Goal: Information Seeking & Learning: Learn about a topic

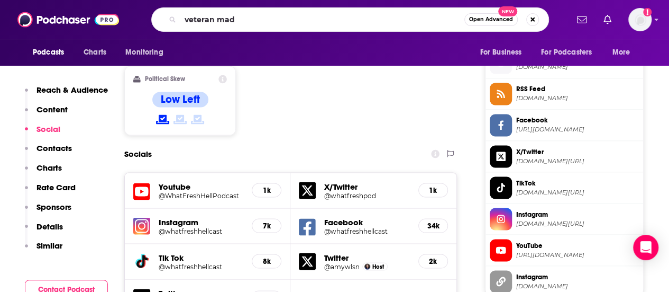
type input "veteran made"
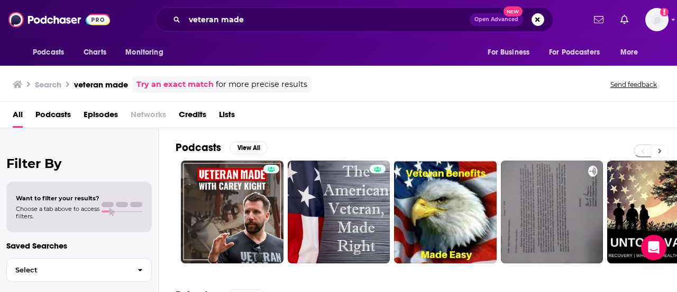
click at [653, 150] on button at bounding box center [659, 150] width 17 height 13
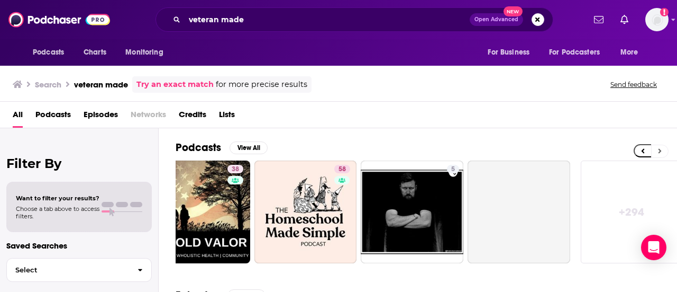
scroll to position [0, 470]
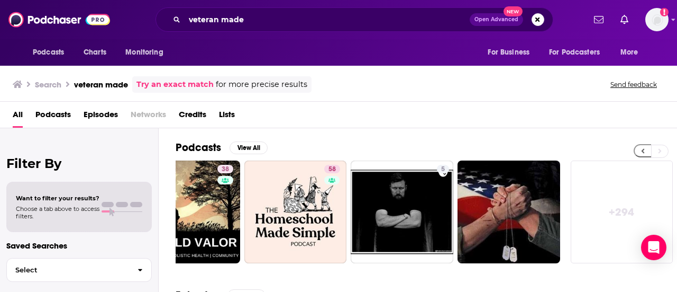
click at [638, 148] on button at bounding box center [642, 150] width 17 height 13
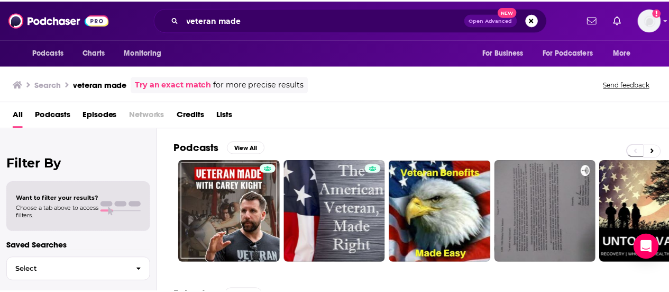
scroll to position [0, 0]
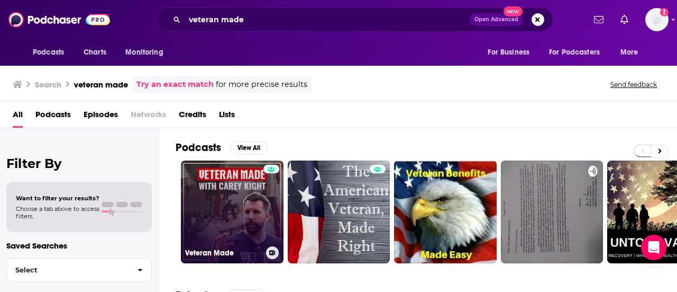
click at [230, 204] on link "Veteran Made" at bounding box center [232, 211] width 103 height 103
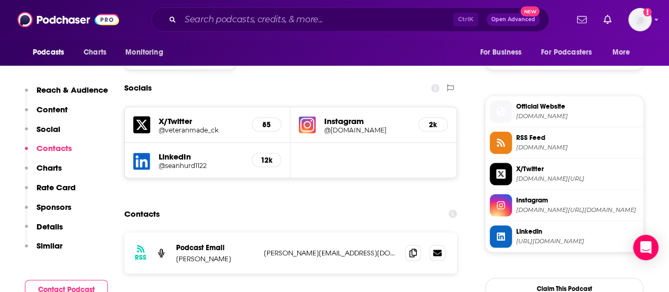
scroll to position [921, 0]
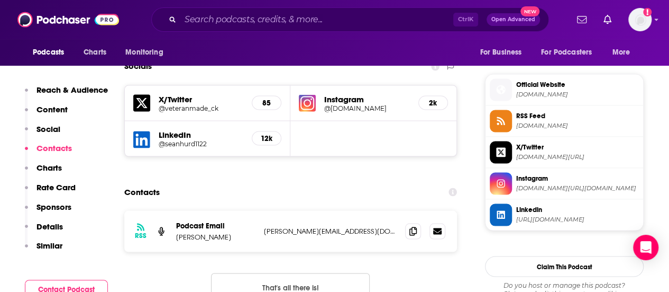
click at [559, 90] on span "[DOMAIN_NAME]" at bounding box center [577, 94] width 123 height 8
